Goal: Entertainment & Leisure: Consume media (video, audio)

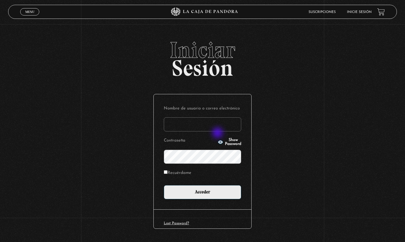
type input "mariajosesolano7@gmail.com"
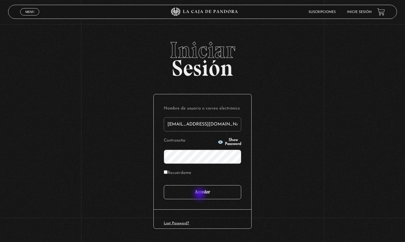
click at [201, 194] on input "Acceder" at bounding box center [203, 192] width 78 height 14
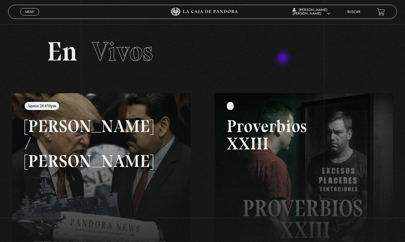
click at [284, 58] on h2 "En Vivos" at bounding box center [202, 51] width 311 height 27
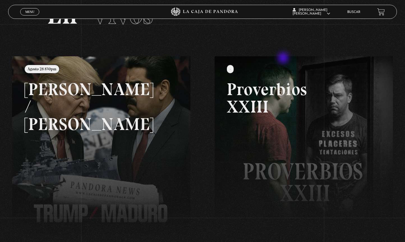
scroll to position [47, 0]
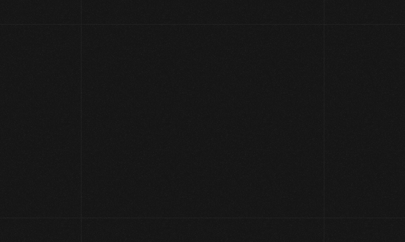
scroll to position [47, 0]
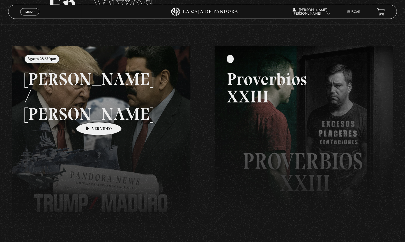
click at [90, 113] on link at bounding box center [214, 167] width 405 height 242
